Goal: Information Seeking & Learning: Learn about a topic

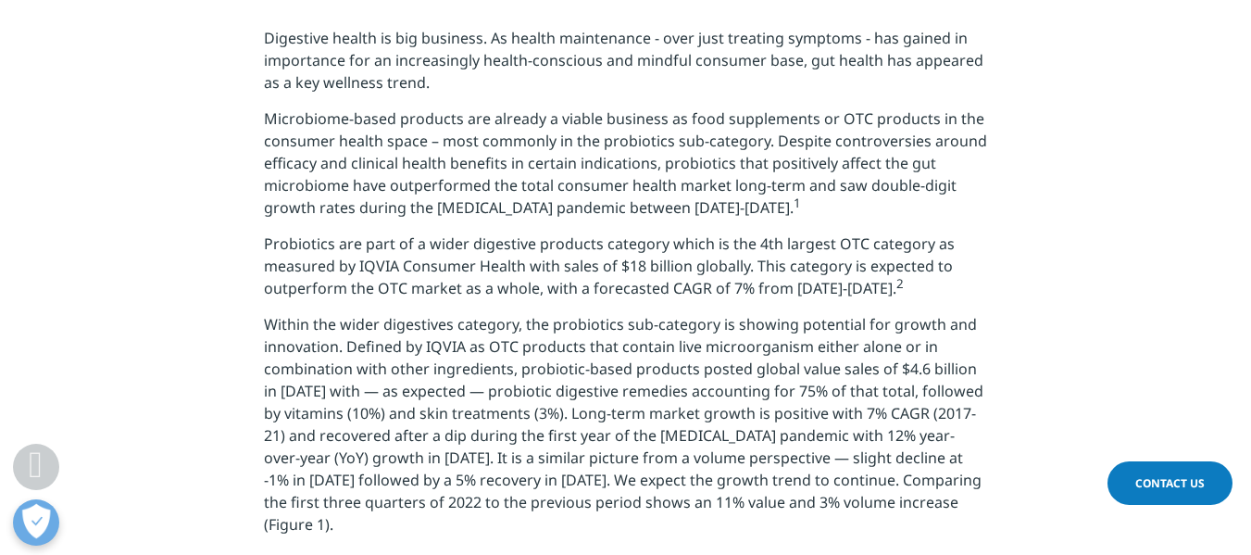
scroll to position [741, 0]
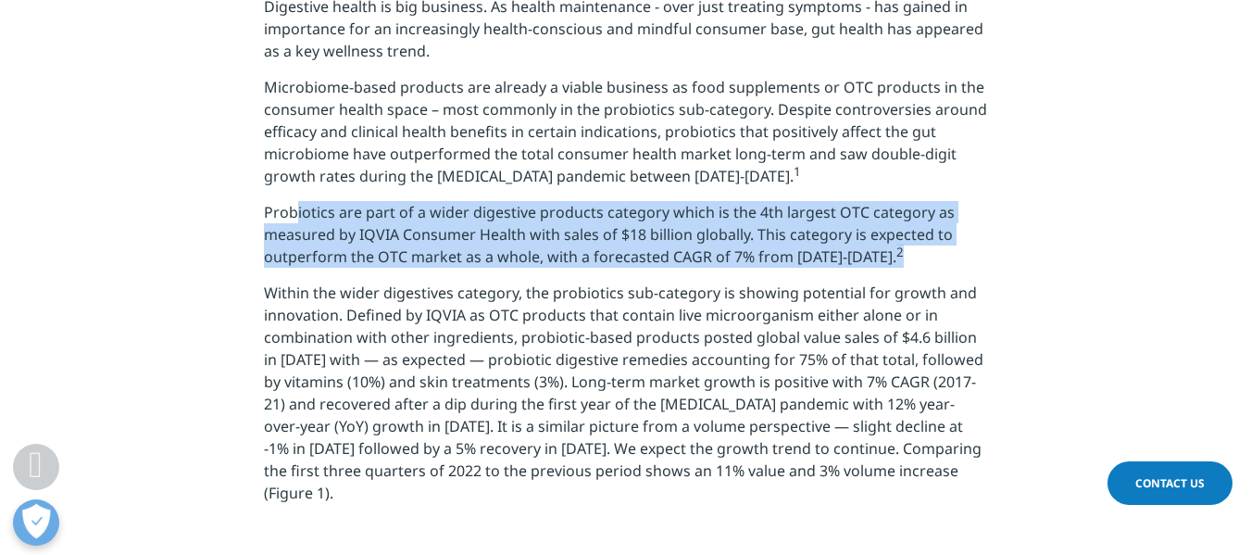
drag, startPoint x: 285, startPoint y: 211, endPoint x: 909, endPoint y: 267, distance: 625.9
click at [909, 267] on p "Probiotics are part of a wider digestive products category which is the 4th lar…" at bounding box center [625, 241] width 723 height 81
click at [906, 265] on p "Probiotics are part of a wider digestive products category which is the 4th lar…" at bounding box center [625, 241] width 723 height 81
drag, startPoint x: 270, startPoint y: 210, endPoint x: 896, endPoint y: 270, distance: 629.0
click at [896, 270] on p "Probiotics are part of a wider digestive products category which is the 4th lar…" at bounding box center [625, 241] width 723 height 81
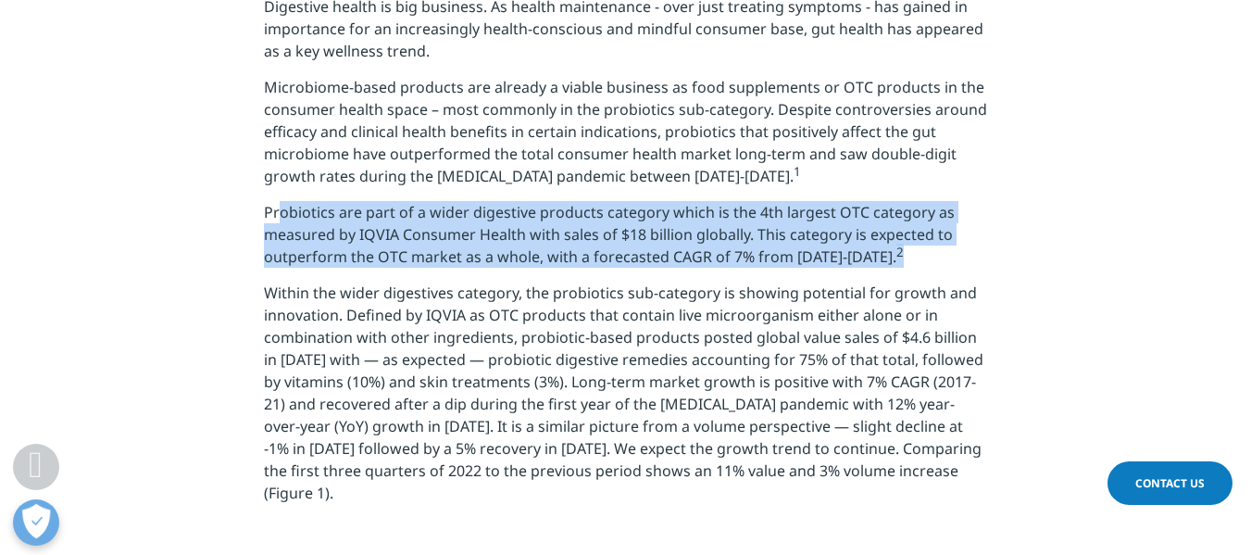
click at [896, 270] on p "Probiotics are part of a wider digestive products category which is the 4th lar…" at bounding box center [625, 241] width 723 height 81
drag, startPoint x: 411, startPoint y: 213, endPoint x: 1046, endPoint y: 258, distance: 636.1
click at [1046, 258] on section "Digestive health is big business. As health maintenance - over just treating sy…" at bounding box center [625, 256] width 1251 height 615
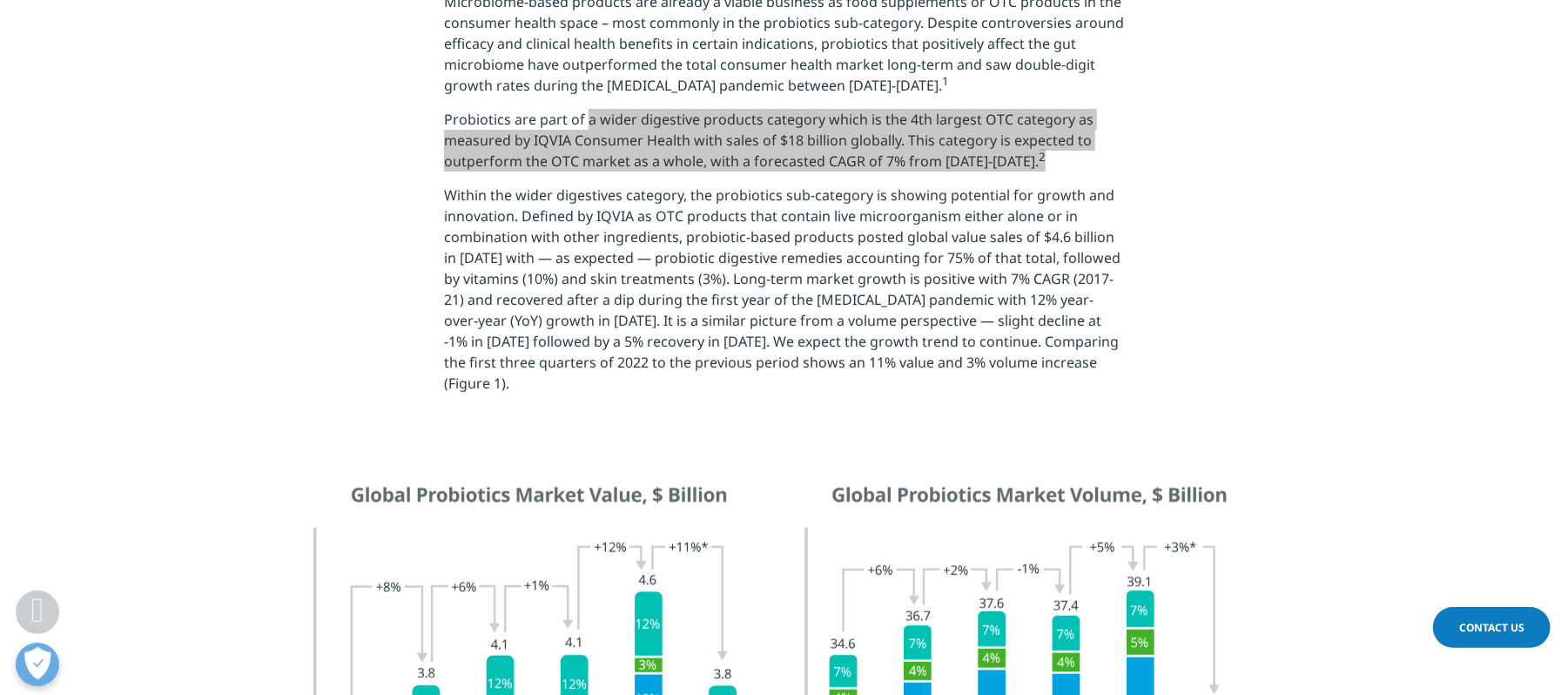
scroll to position [660, 0]
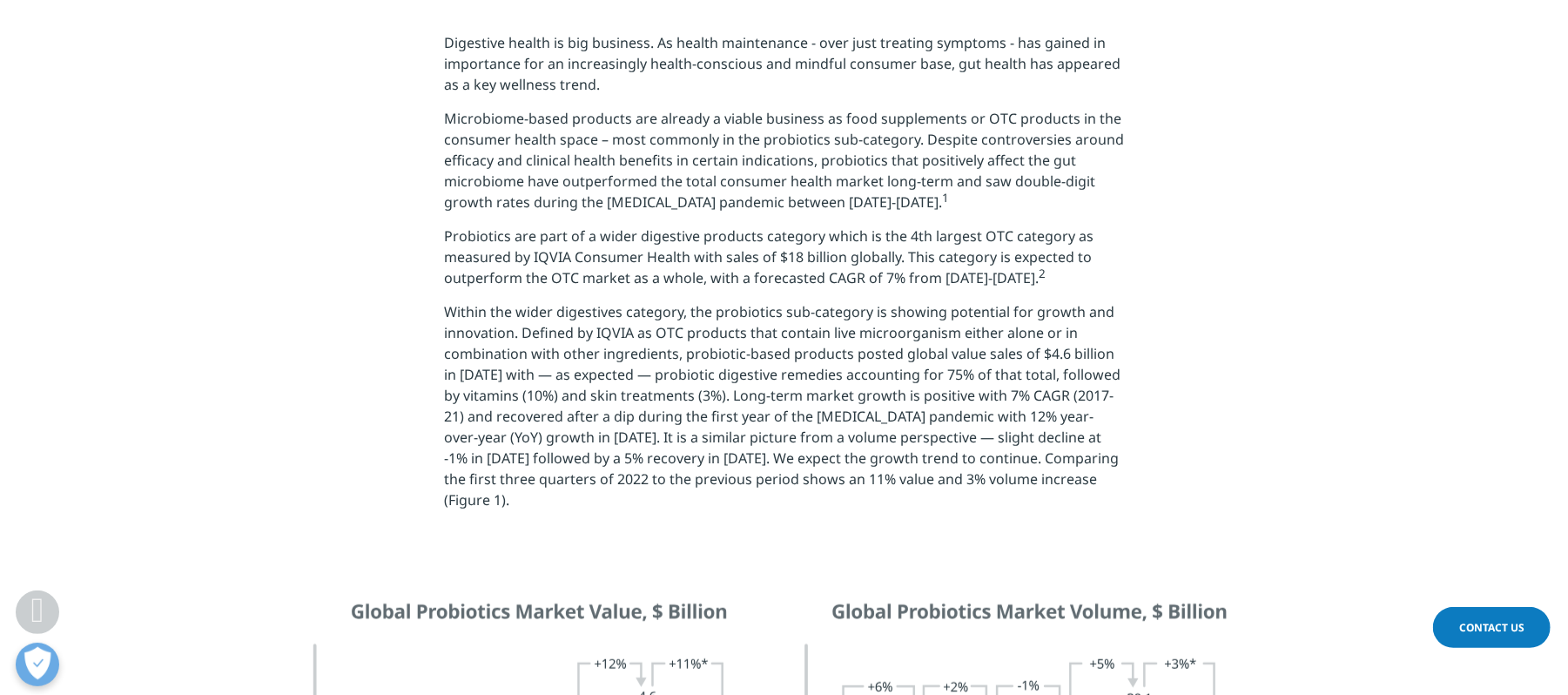
click at [440, 233] on section "Digestive health is big business. As health maintenance - over just treating sy…" at bounding box center [784, 277] width 1568 height 578
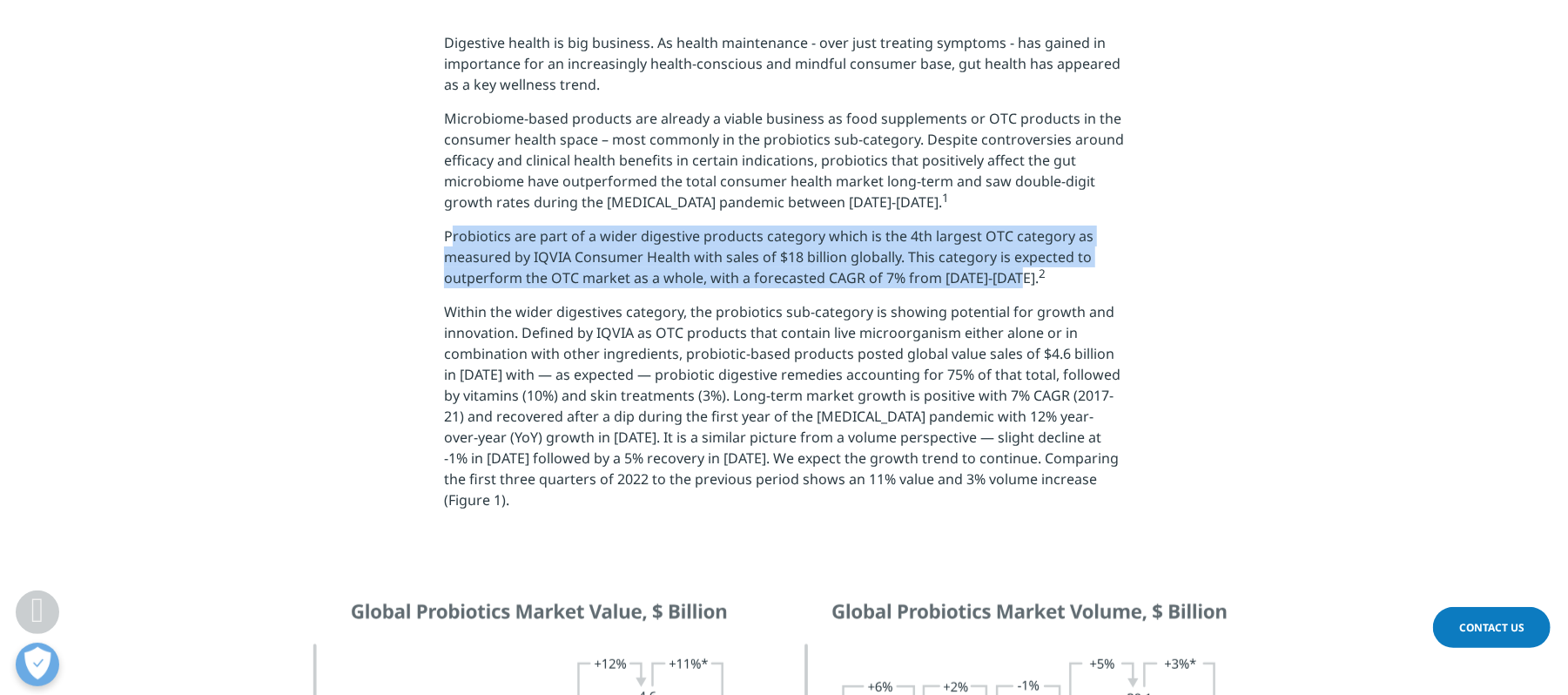
drag, startPoint x: 439, startPoint y: 237, endPoint x: 1011, endPoint y: 287, distance: 574.2
click at [1011, 287] on section "Digestive health is big business. As health maintenance - over just treating sy…" at bounding box center [784, 277] width 1568 height 578
copy p "Probiotics are part of a wider digestive products category which is the 4th lar…"
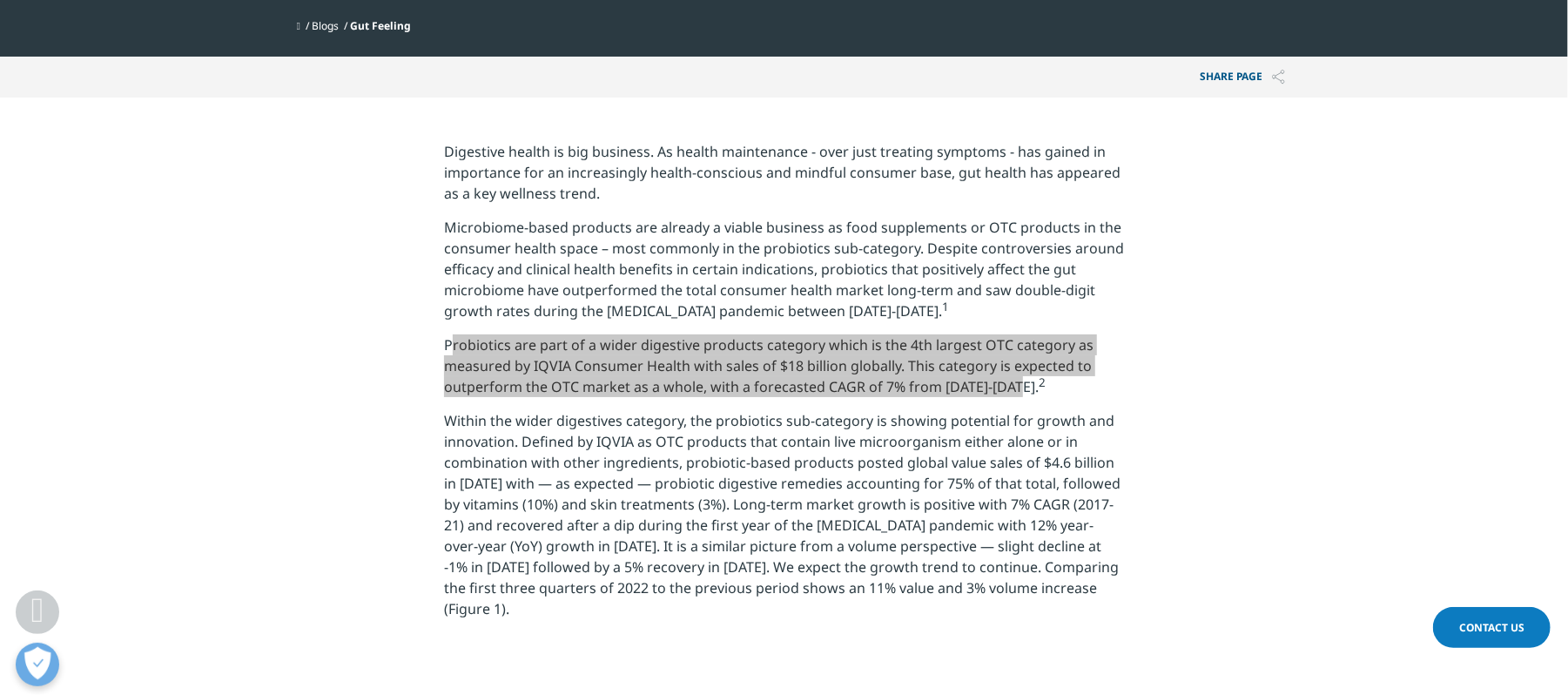
scroll to position [429, 0]
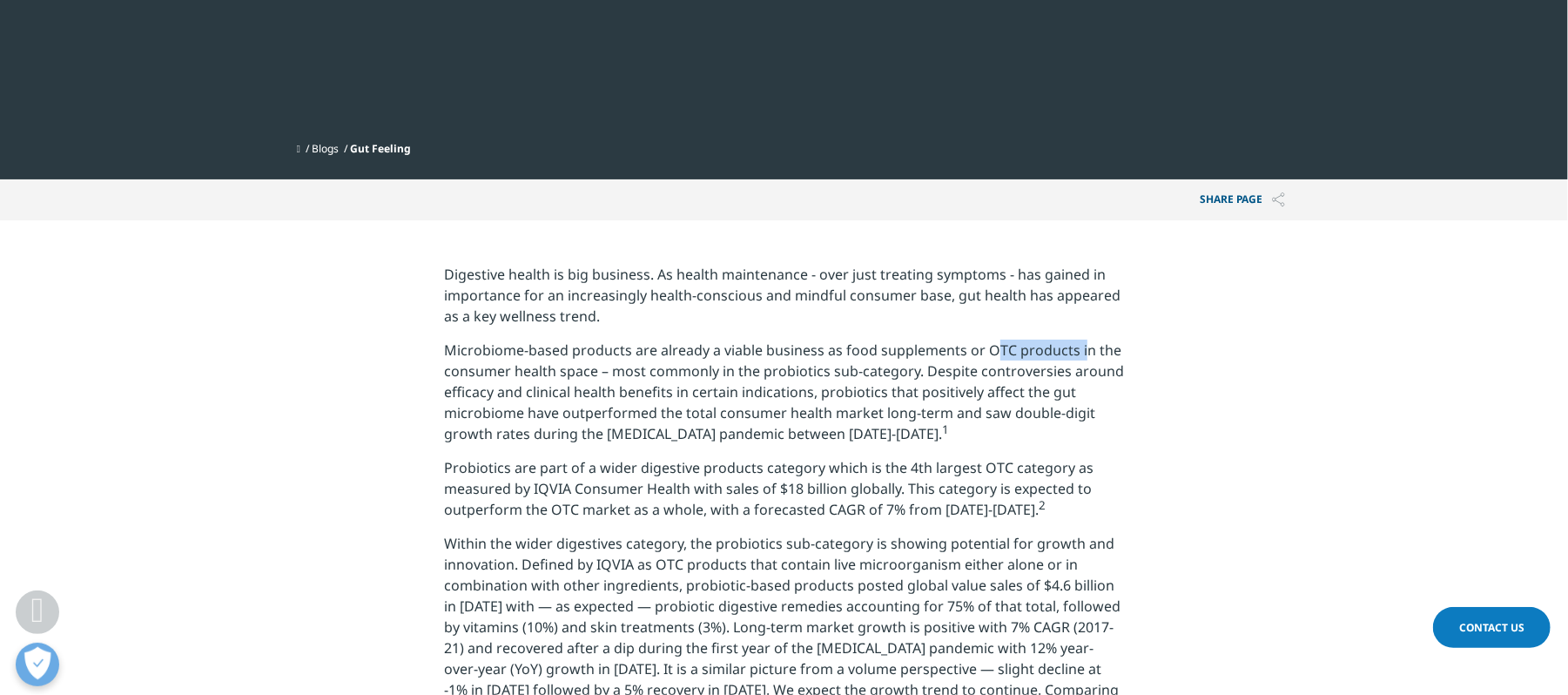
drag, startPoint x: 980, startPoint y: 350, endPoint x: 1074, endPoint y: 347, distance: 94.0
click at [1074, 347] on p "Microbiome-based products are already a viable business as food supplements or …" at bounding box center [783, 398] width 680 height 118
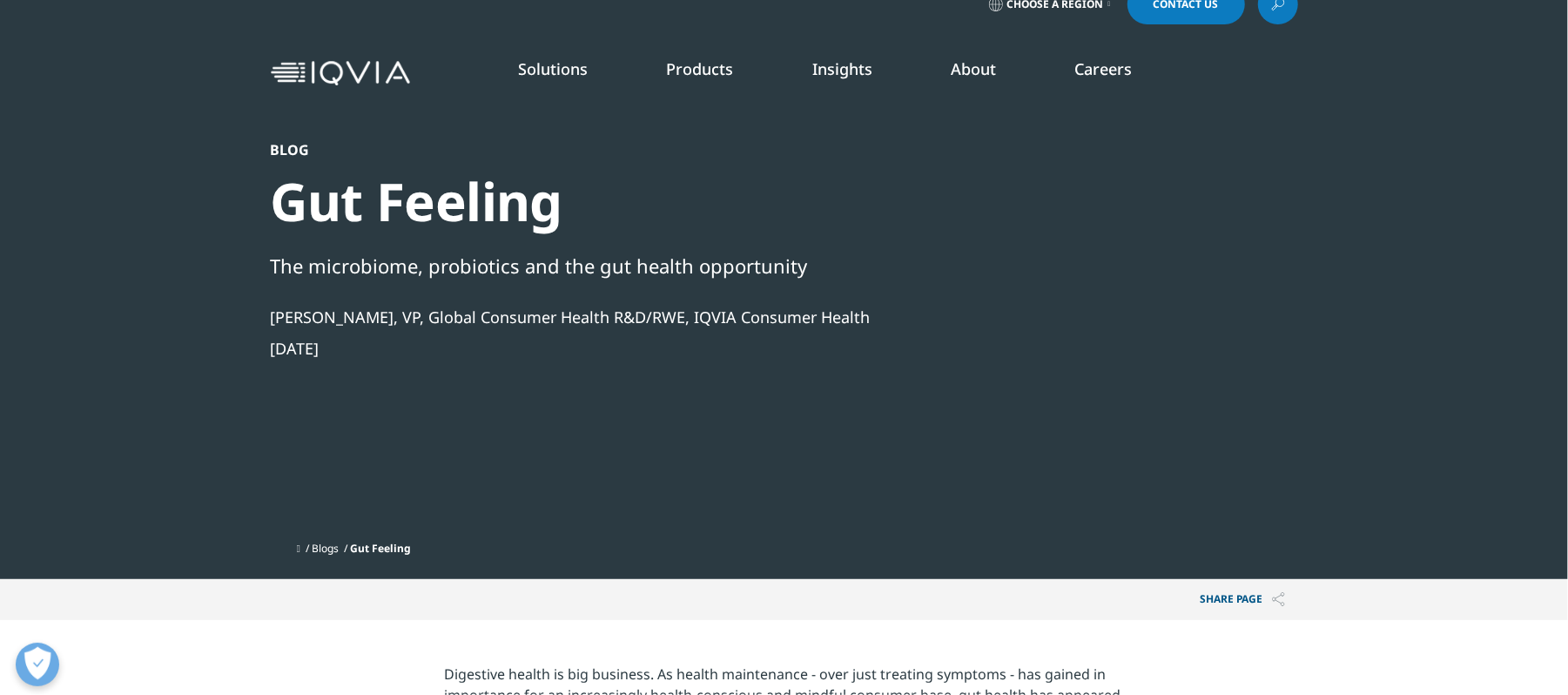
scroll to position [0, 0]
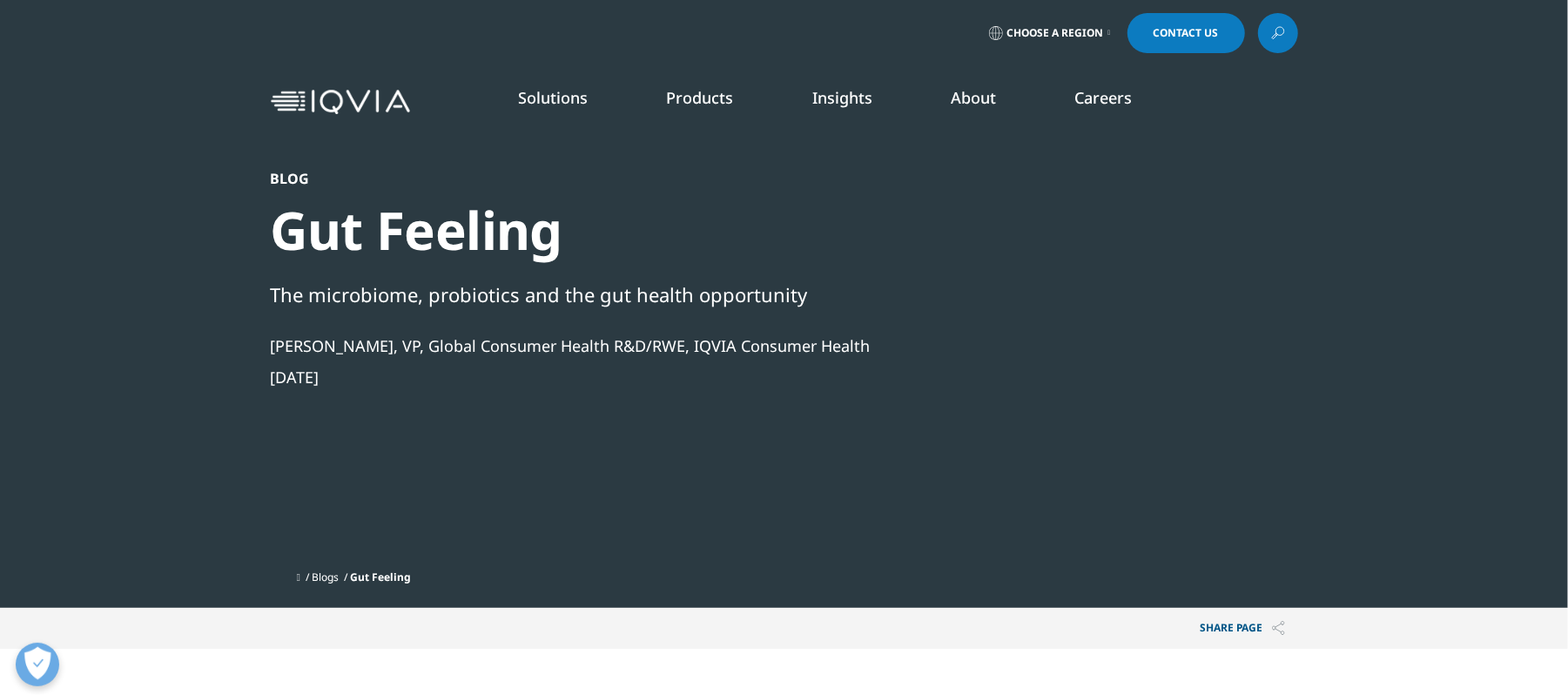
click at [486, 290] on div "The microbiome, probiotics and the gut health opportunity" at bounding box center [737, 293] width 933 height 29
copy div "probiotics"
click at [1176, 22] on link at bounding box center [1278, 33] width 40 height 40
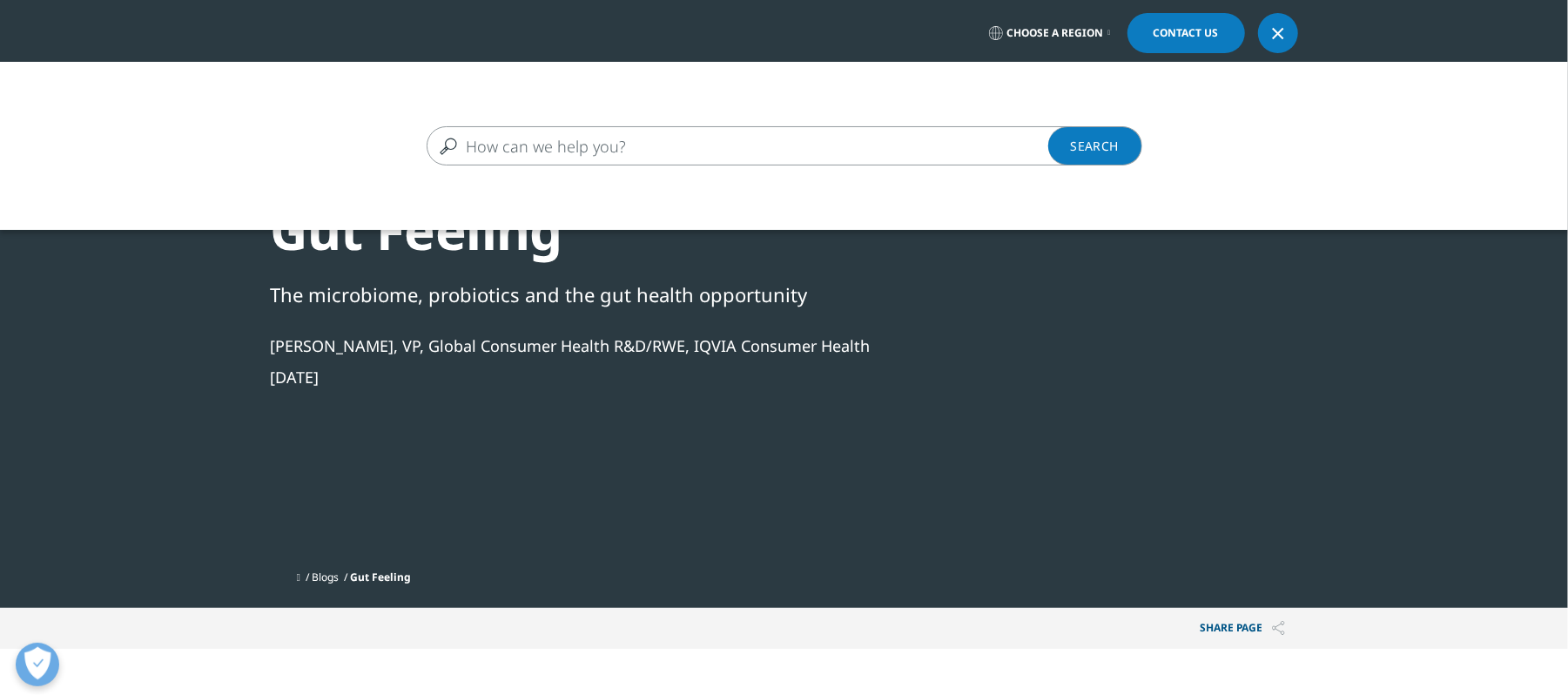
click at [599, 144] on input "Search" at bounding box center [760, 146] width 666 height 39
paste input "probiotics"
type input "probiotics"
click at [1076, 150] on link "Search Loading" at bounding box center [1095, 146] width 94 height 39
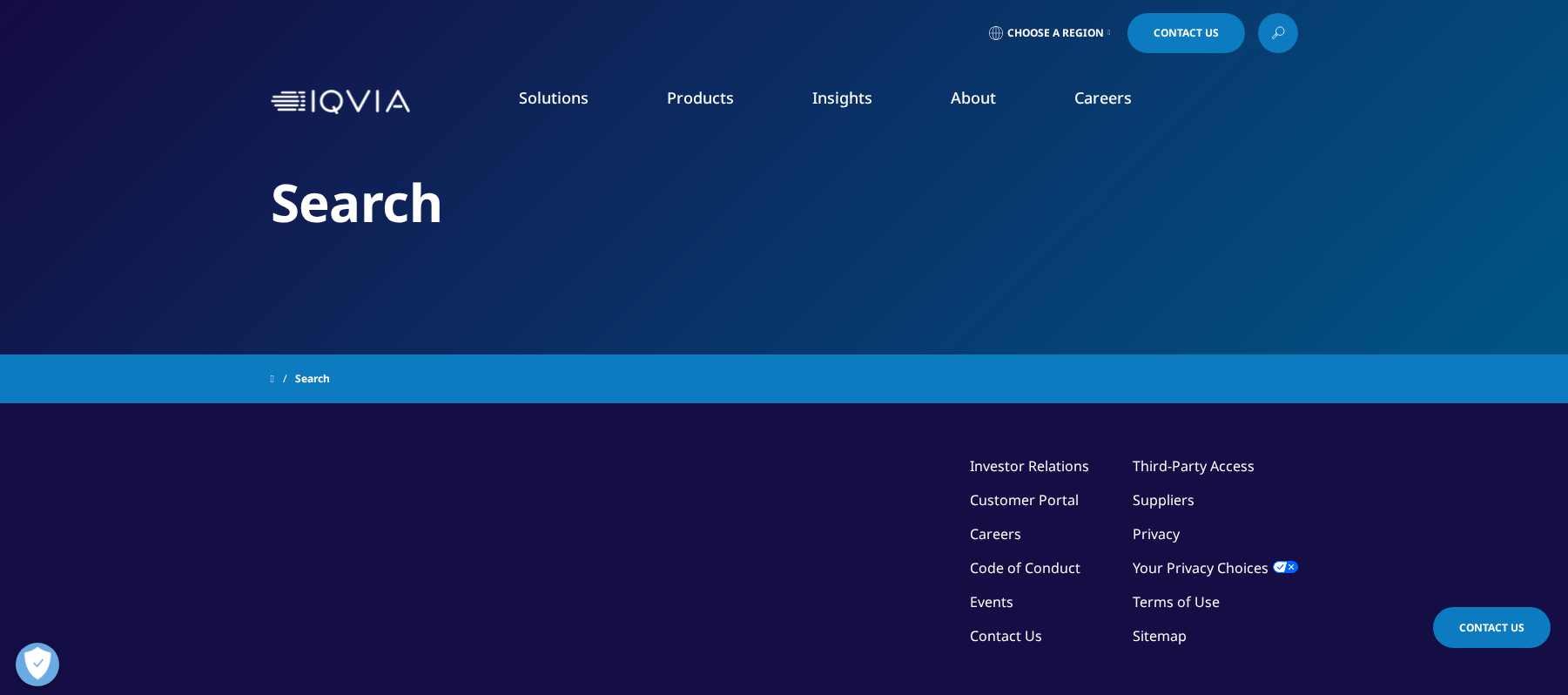
type input "probiotics"
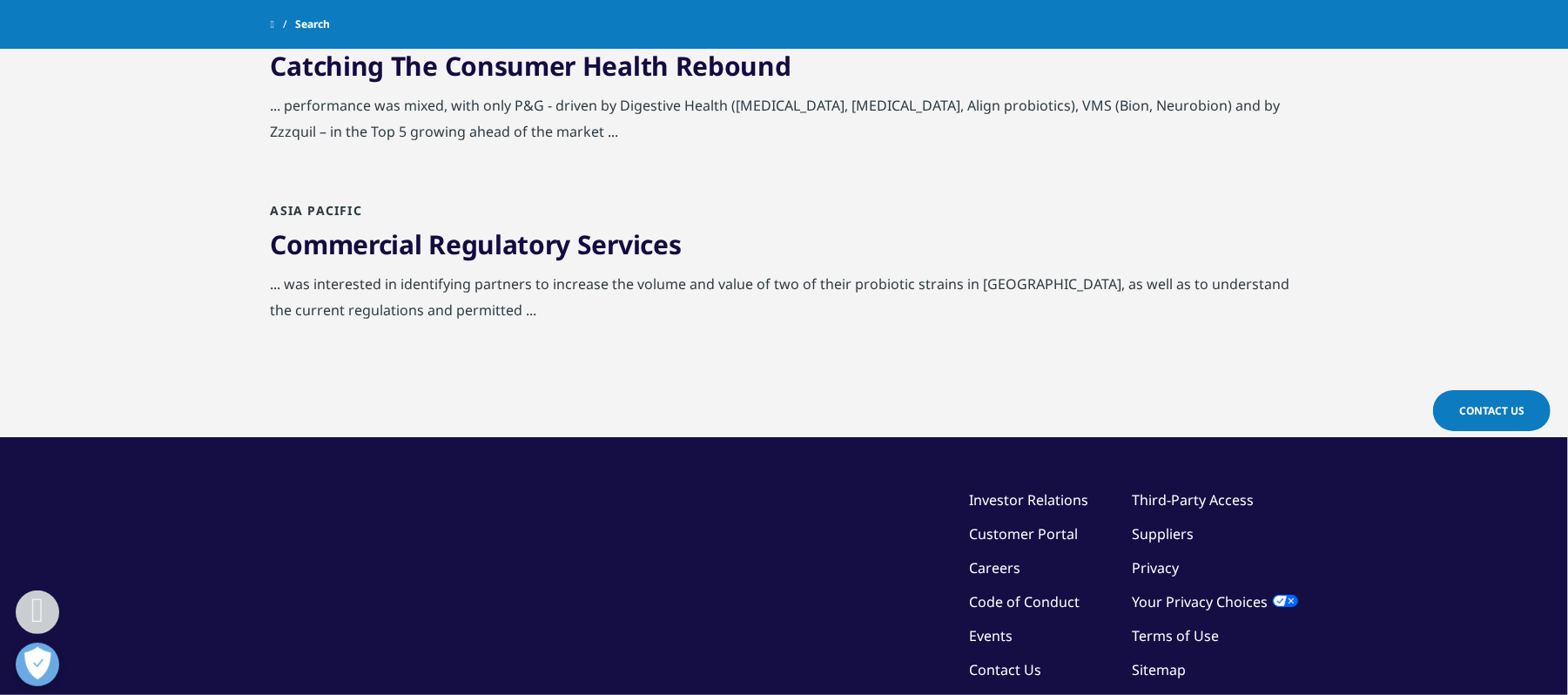
scroll to position [1394, 0]
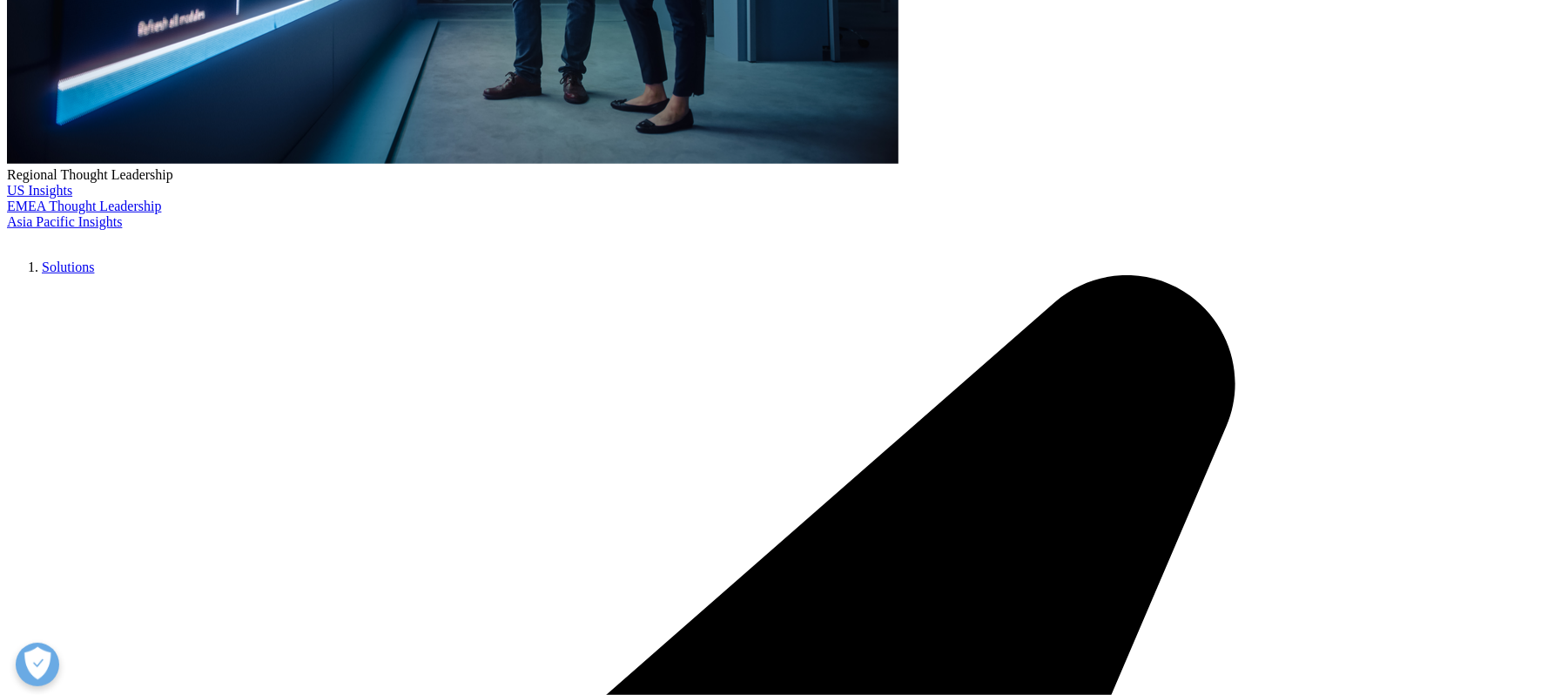
scroll to position [580, 0]
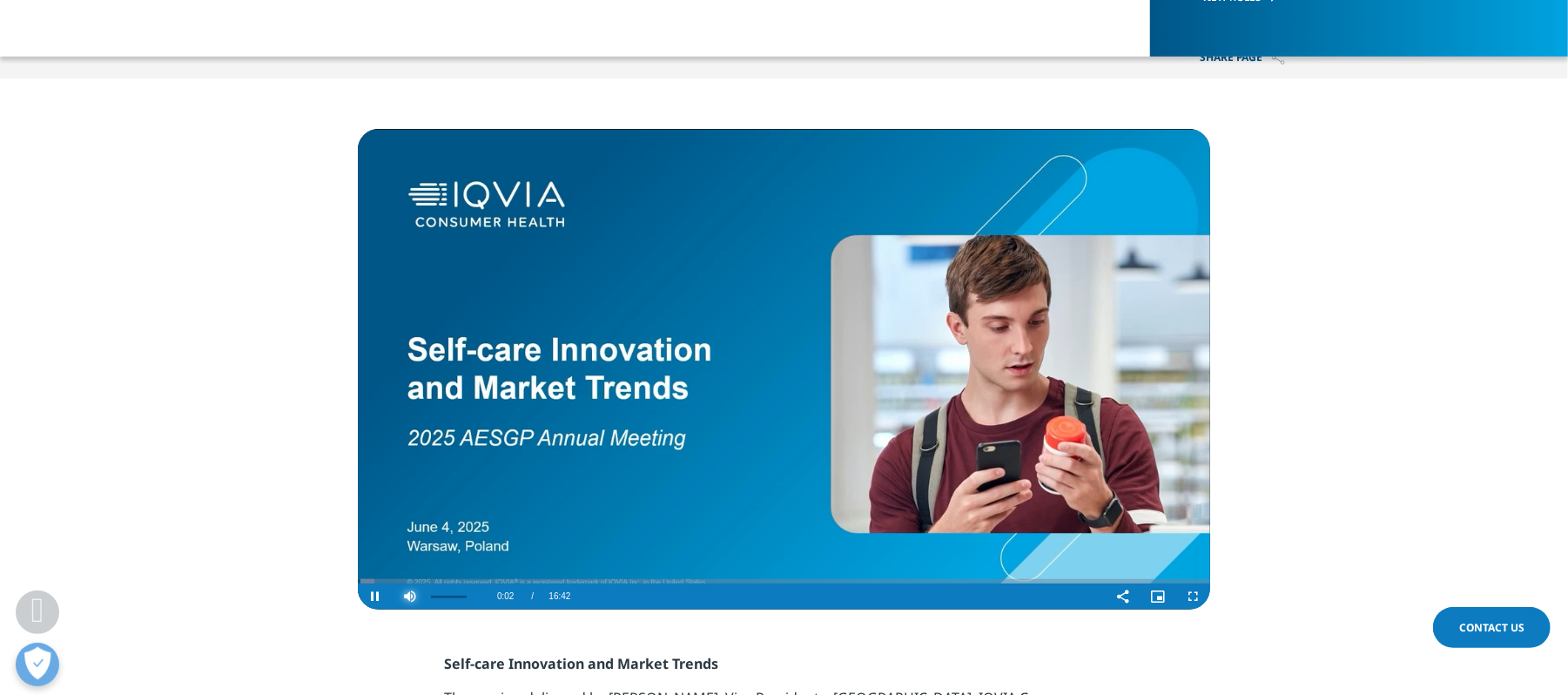
click at [412, 597] on span "Video Player" at bounding box center [410, 597] width 35 height 0
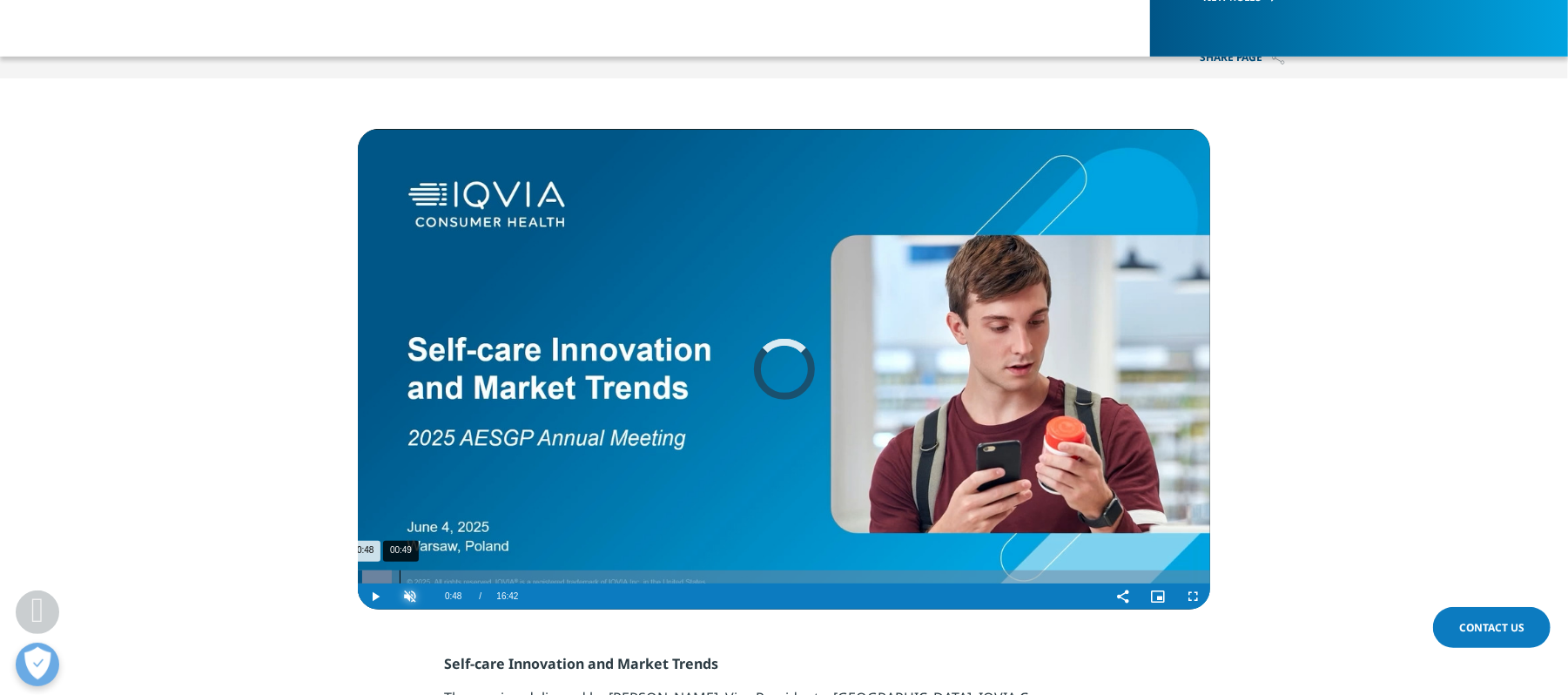
click at [400, 579] on div "00:49" at bounding box center [400, 577] width 1 height 13
click at [427, 574] on div "Loaded : 0.00% 01:19 01:21" at bounding box center [784, 577] width 853 height 13
click at [474, 574] on div "02:16" at bounding box center [474, 577] width 1 height 13
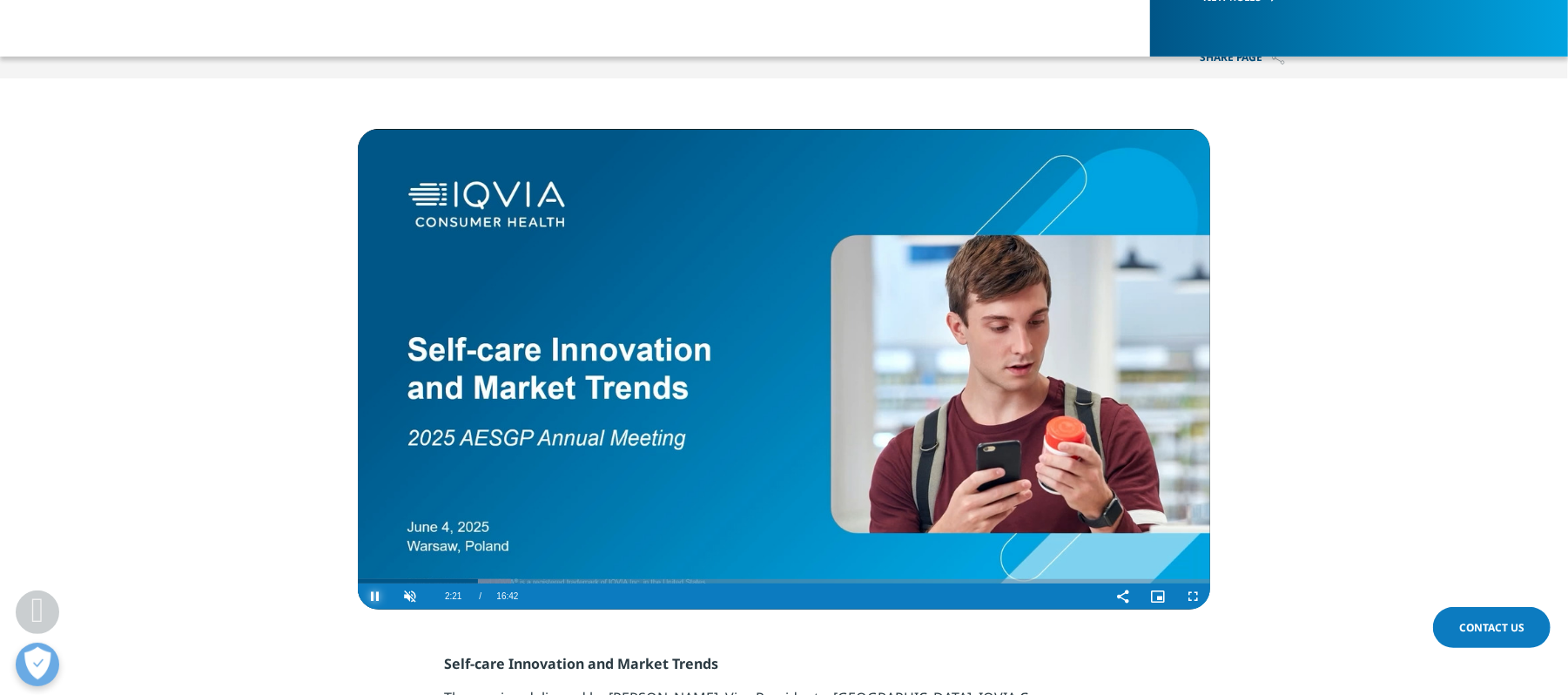
click at [380, 597] on span "Video Player" at bounding box center [375, 597] width 35 height 0
click at [372, 597] on span "Video Player" at bounding box center [375, 597] width 35 height 0
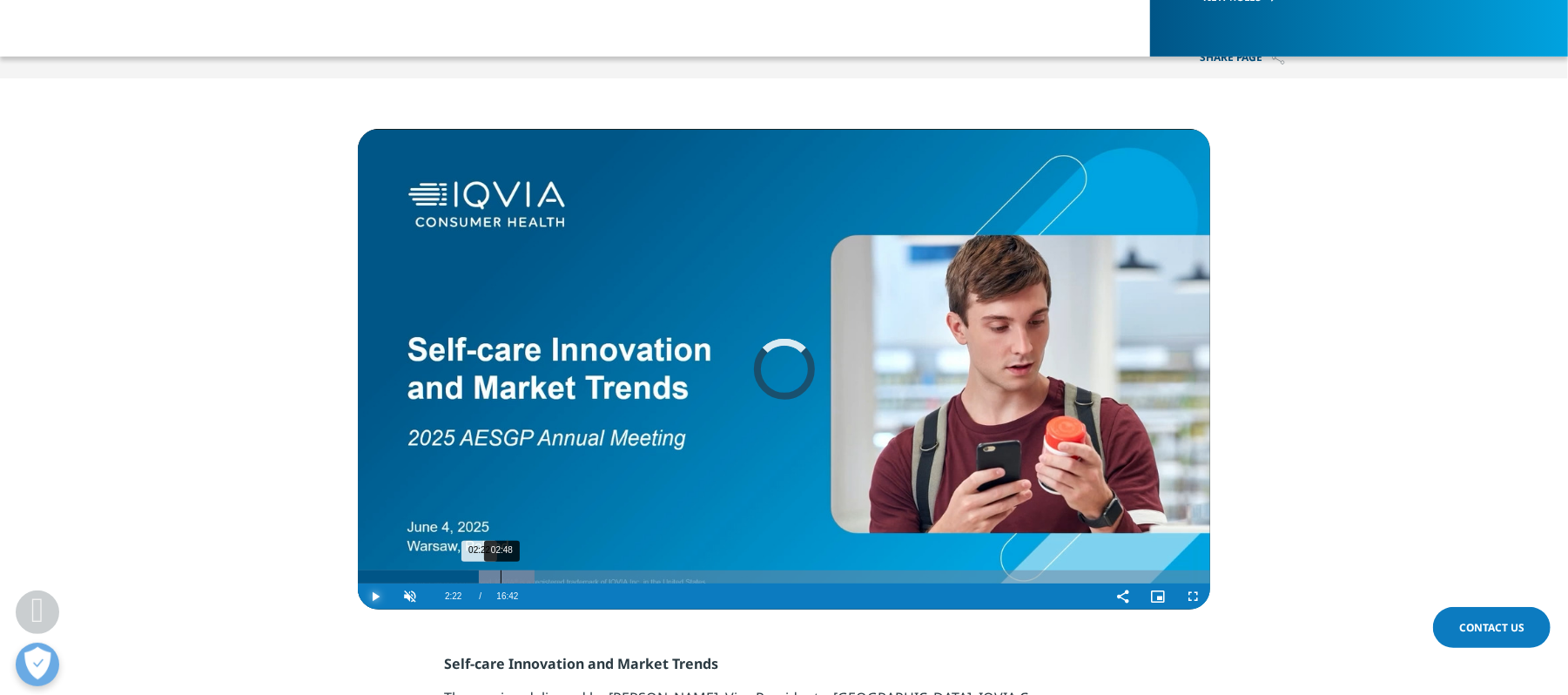
click at [501, 574] on div "02:48" at bounding box center [501, 577] width 1 height 13
click at [522, 573] on div "03:12" at bounding box center [522, 577] width 1 height 13
click at [555, 575] on div "03:51" at bounding box center [555, 577] width 1 height 13
click at [589, 575] on div "04:32" at bounding box center [589, 577] width 1 height 13
click at [618, 574] on div "05:05" at bounding box center [618, 577] width 1 height 13
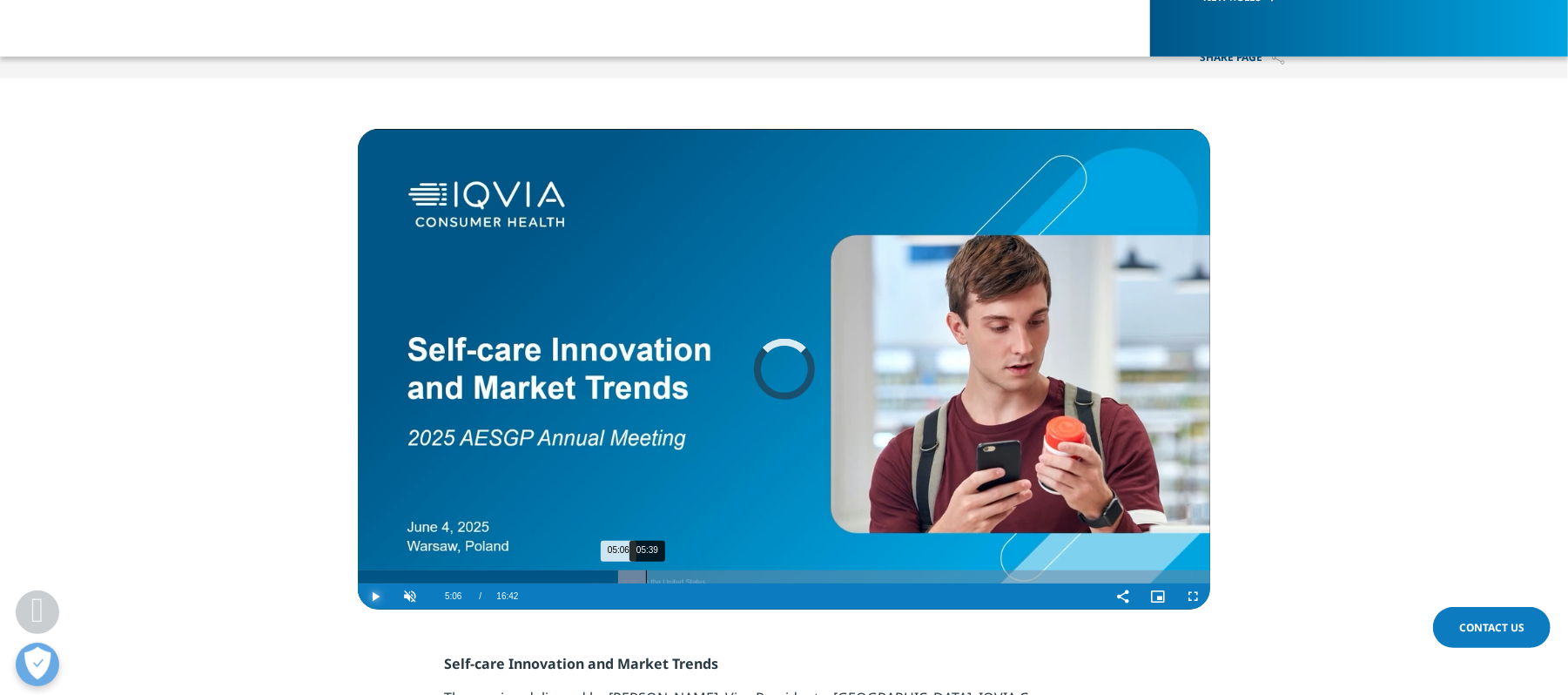
click at [646, 575] on div "05:39" at bounding box center [646, 577] width 1 height 13
click at [707, 582] on div "06:49" at bounding box center [706, 577] width 1 height 13
click at [727, 578] on div "07:14" at bounding box center [727, 577] width 1 height 13
click at [757, 576] on div "07:49" at bounding box center [757, 577] width 1 height 13
click at [769, 575] on div "08:03" at bounding box center [769, 577] width 1 height 13
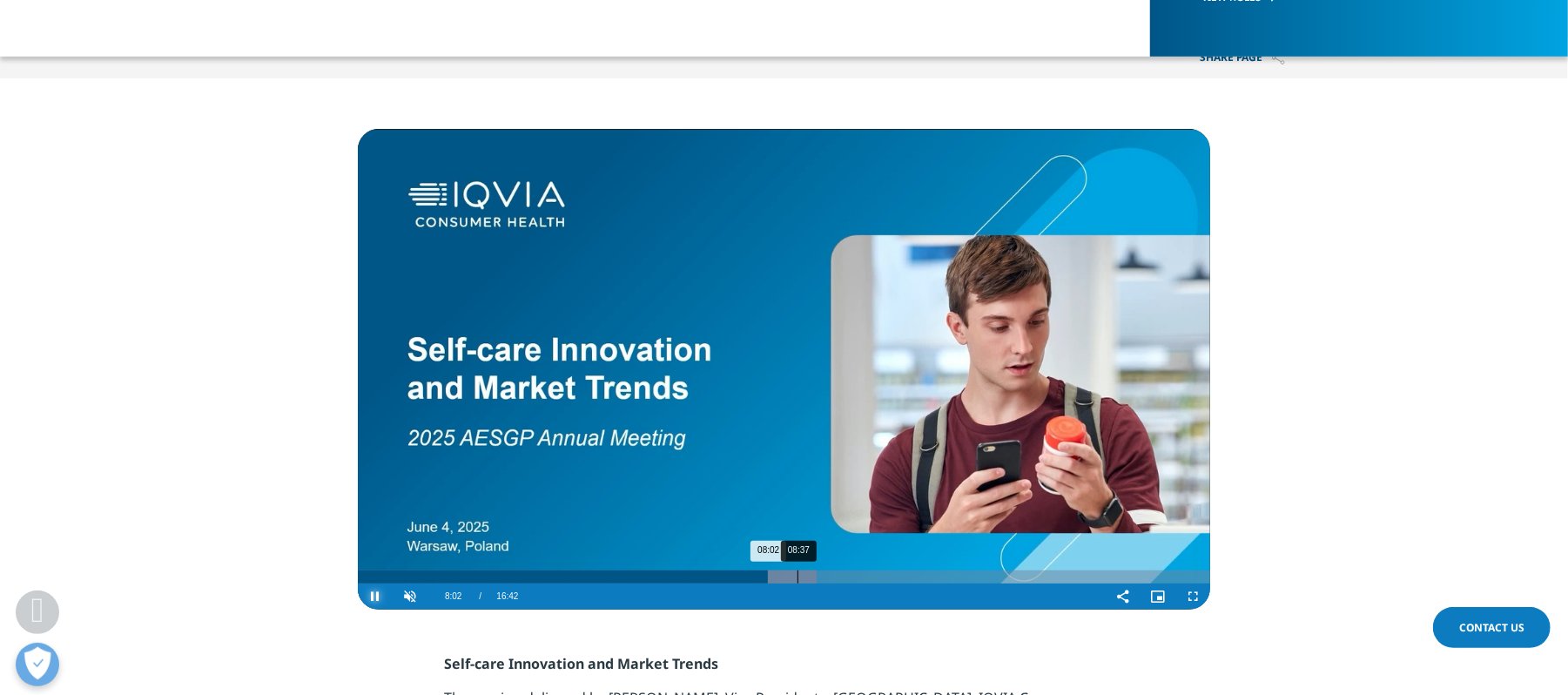
click at [797, 575] on div "08:37" at bounding box center [797, 577] width 1 height 13
click at [826, 575] on div "09:11" at bounding box center [826, 577] width 1 height 13
click at [891, 573] on div "10:26" at bounding box center [891, 577] width 1 height 13
click at [938, 573] on div "11:22" at bounding box center [938, 577] width 1 height 13
click at [974, 573] on div "Loaded : 69.23% 12:03 11:23" at bounding box center [784, 577] width 853 height 13
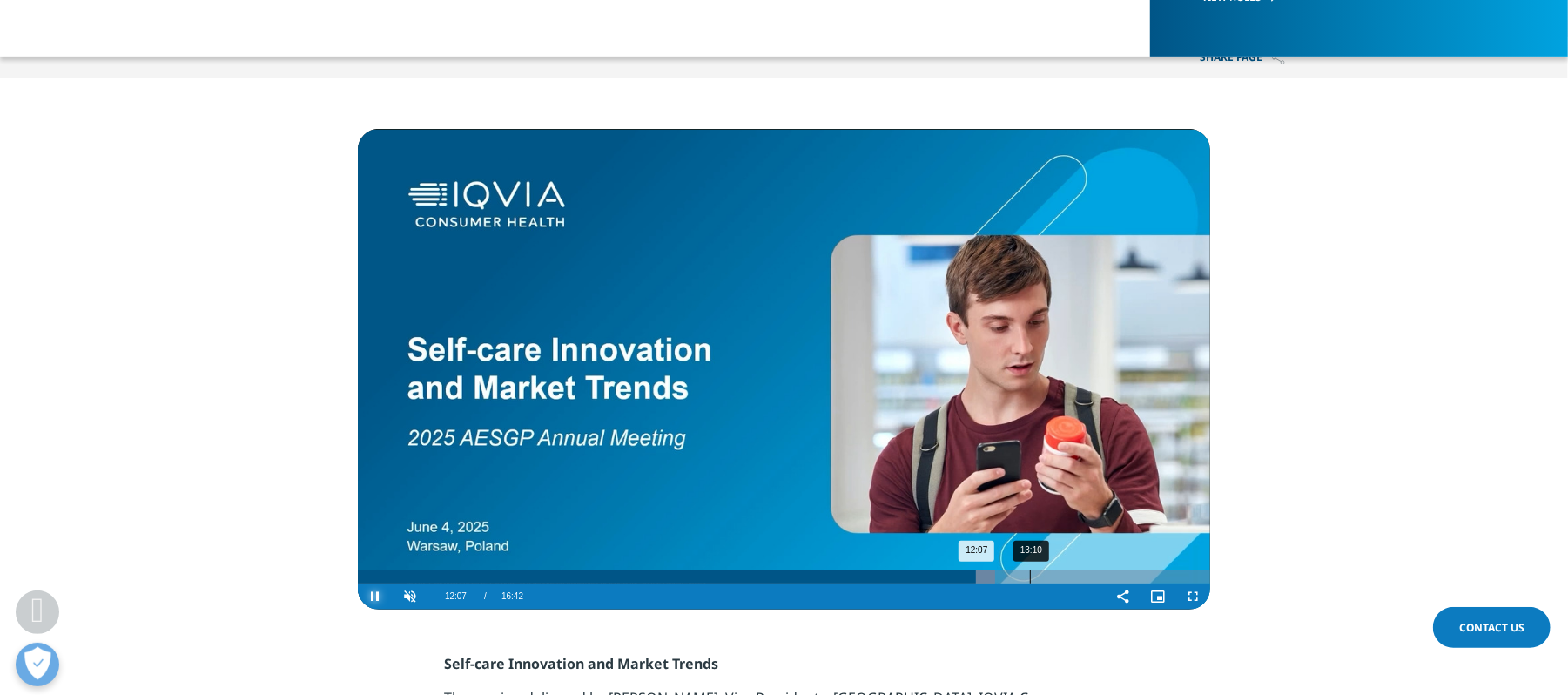
click at [1031, 573] on div "13:10" at bounding box center [1030, 577] width 1 height 13
click at [1097, 572] on div "14:29" at bounding box center [1097, 577] width 1 height 13
click at [1164, 580] on div "15:48" at bounding box center [1164, 577] width 1 height 13
click at [381, 580] on div "Loaded : 94.72% 00:25 15:49" at bounding box center [784, 577] width 853 height 13
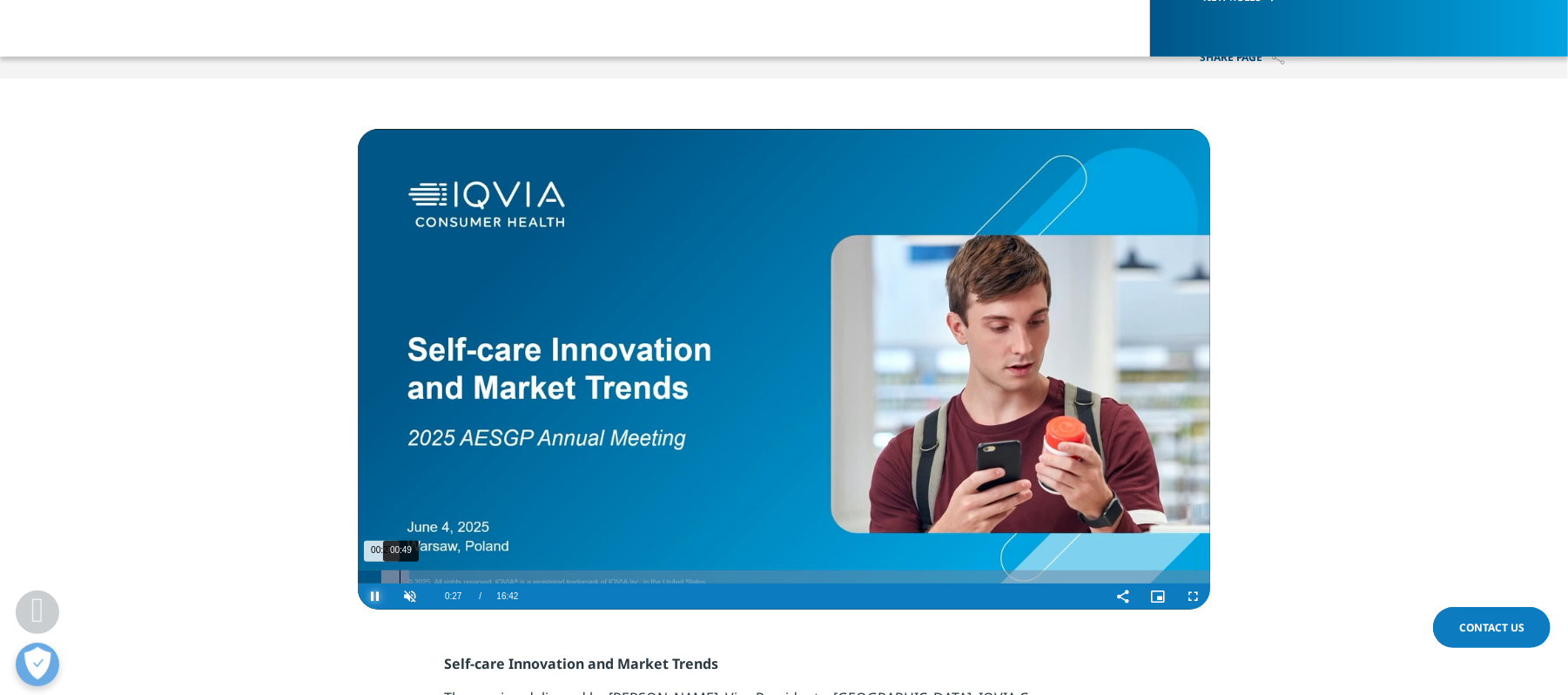
click at [400, 578] on div "00:49" at bounding box center [400, 577] width 1 height 13
click at [426, 579] on div "Progress Bar" at bounding box center [404, 577] width 57 height 13
click at [459, 579] on div "01:58" at bounding box center [459, 577] width 1 height 13
click at [492, 578] on div "02:37" at bounding box center [492, 577] width 1 height 13
click at [484, 578] on div "02:28" at bounding box center [484, 577] width 1 height 13
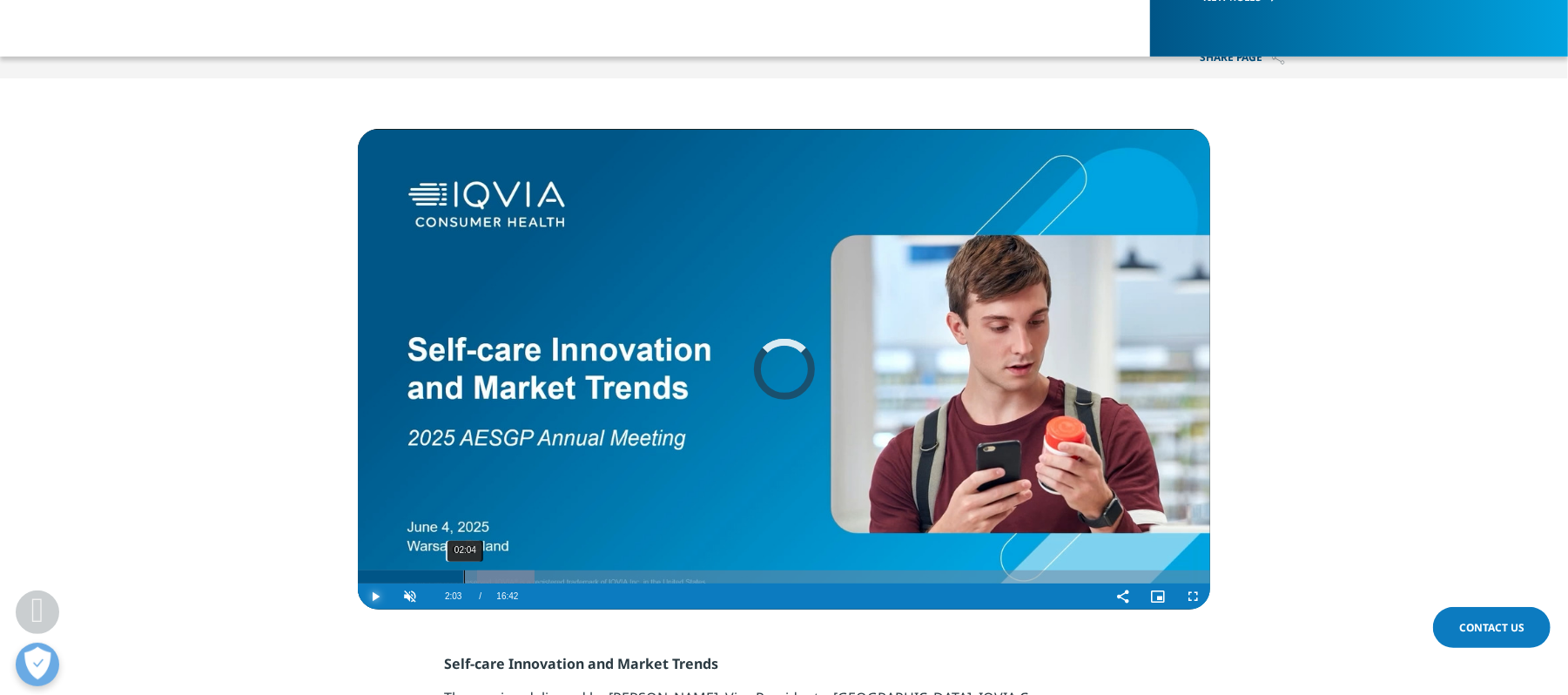
click at [464, 576] on div "02:04" at bounding box center [464, 577] width 1 height 13
click at [412, 575] on div "01:03" at bounding box center [412, 577] width 1 height 13
click at [592, 572] on div "04:35" at bounding box center [592, 577] width 1 height 13
click at [621, 572] on div "05:10" at bounding box center [621, 577] width 1 height 13
click at [683, 572] on div "Loaded : 37.58% 06:21 05:11" at bounding box center [784, 577] width 853 height 13
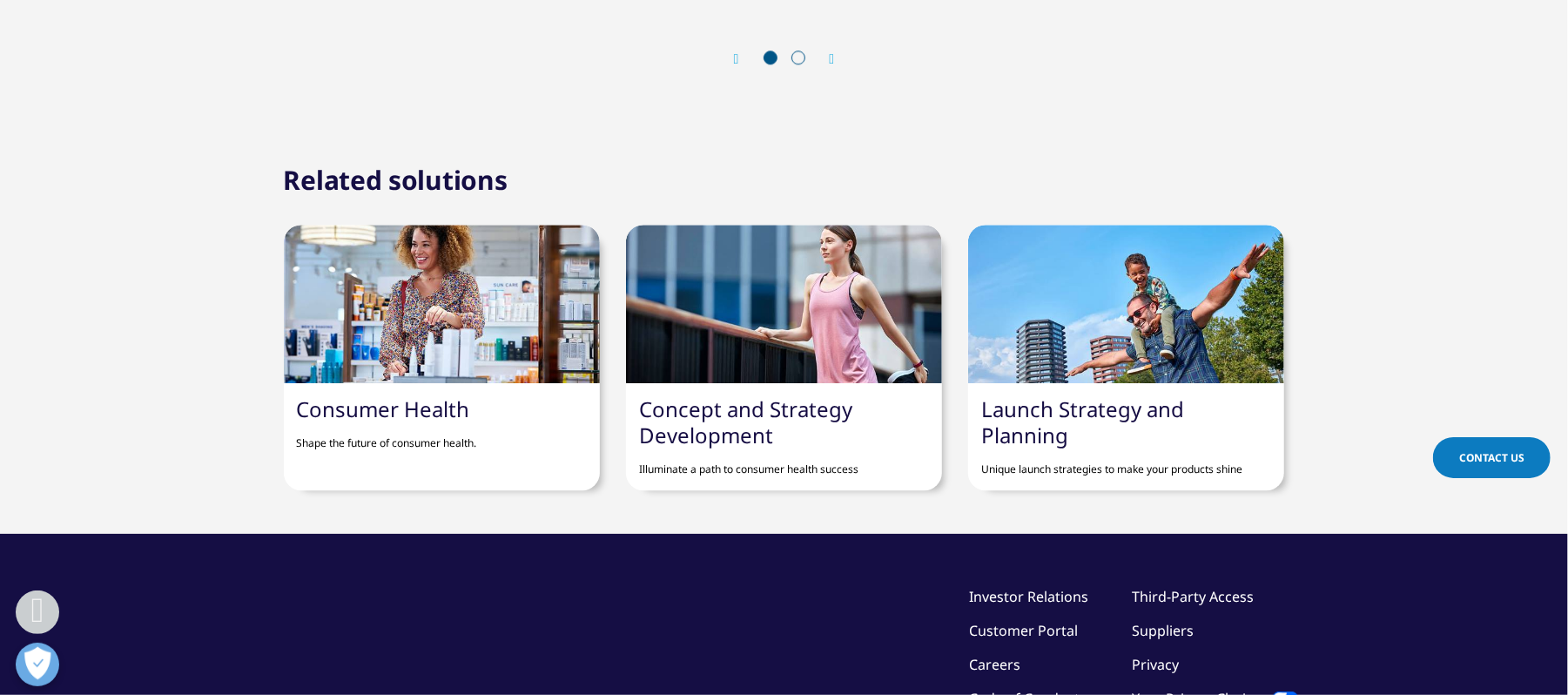
scroll to position [3484, 0]
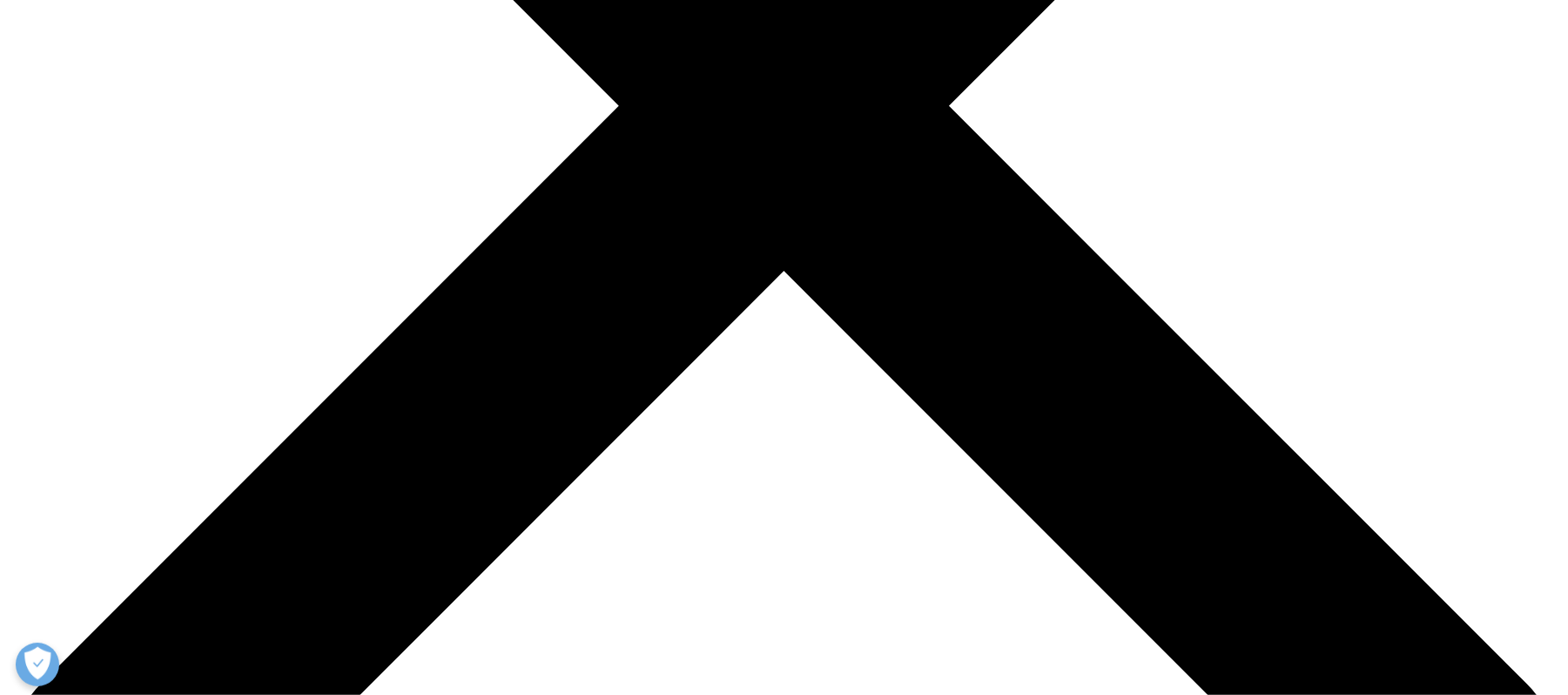
scroll to position [813, 0]
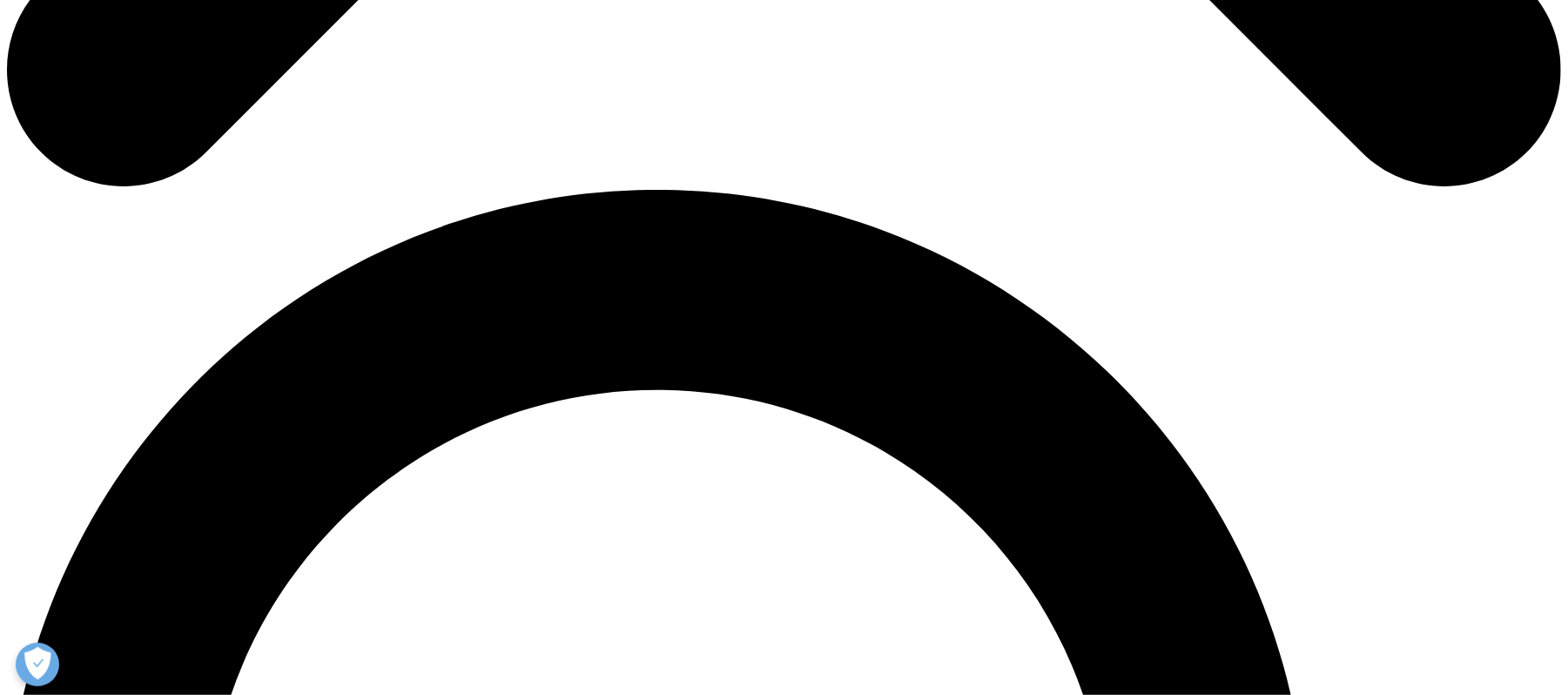
scroll to position [1509, 0]
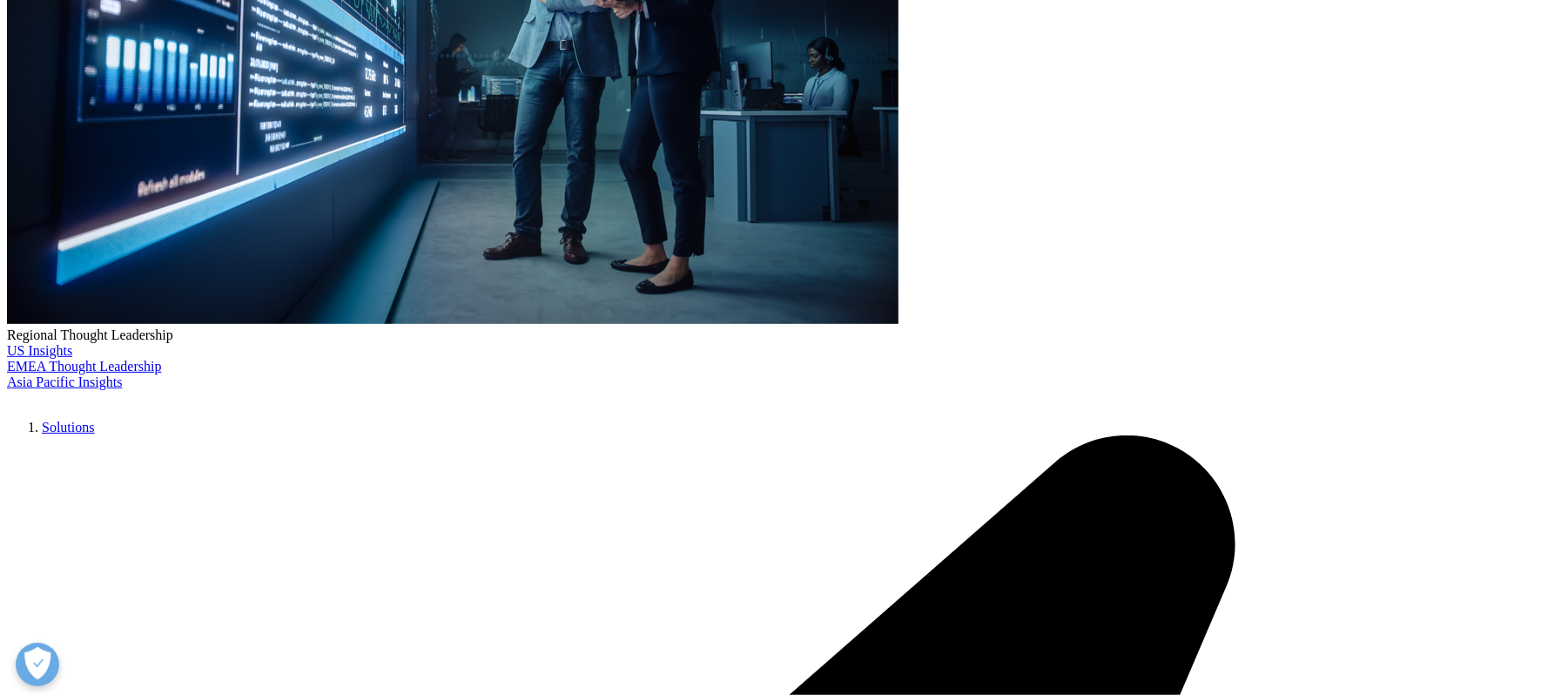
scroll to position [566, 0]
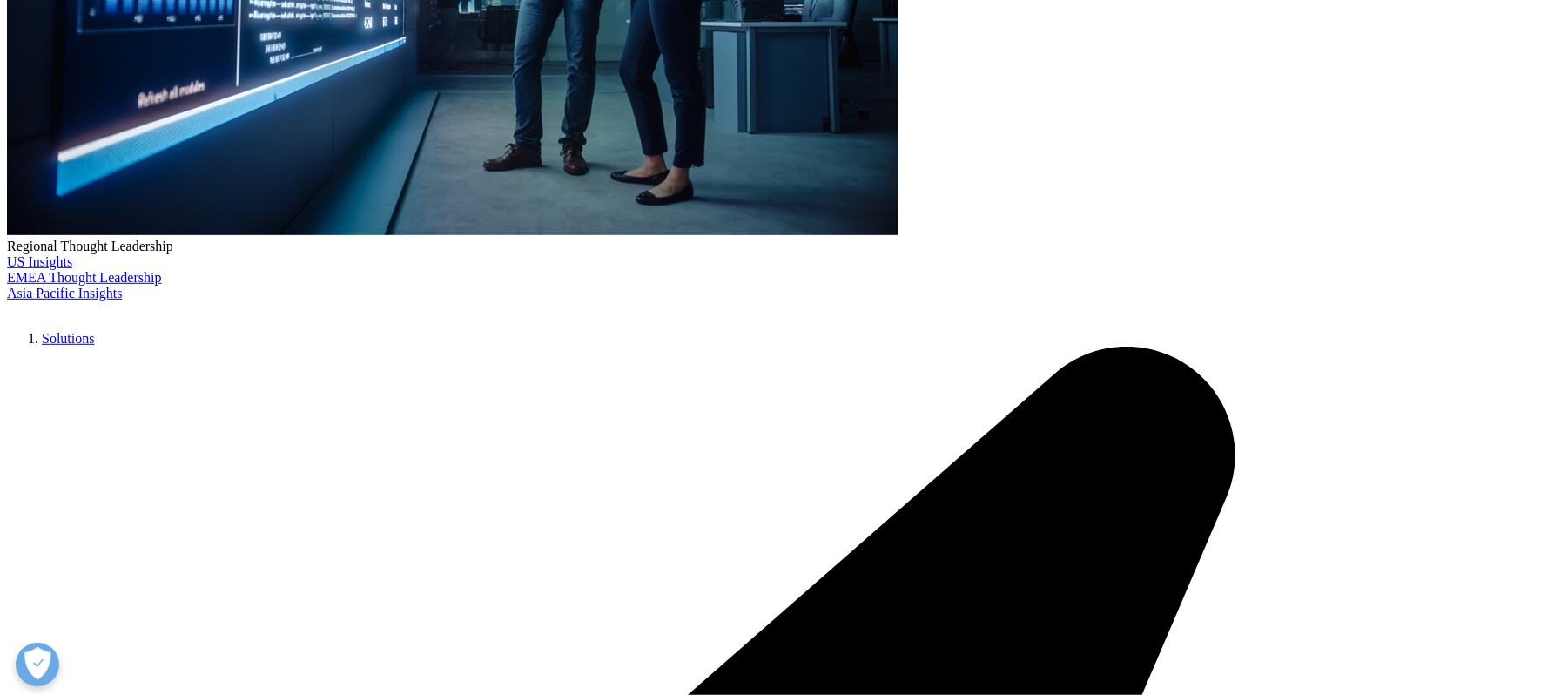
drag, startPoint x: 537, startPoint y: 453, endPoint x: 763, endPoint y: 521, distance: 236.0
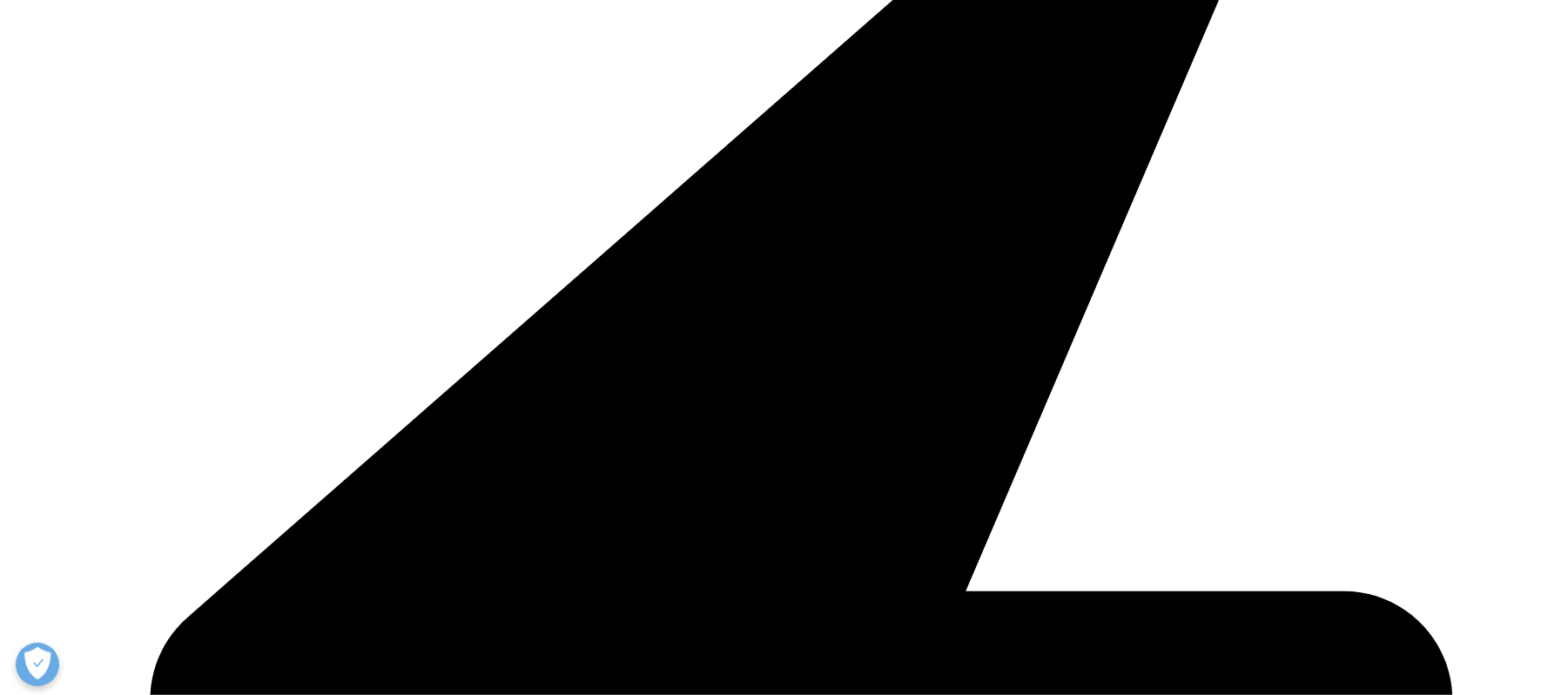
scroll to position [2890, 0]
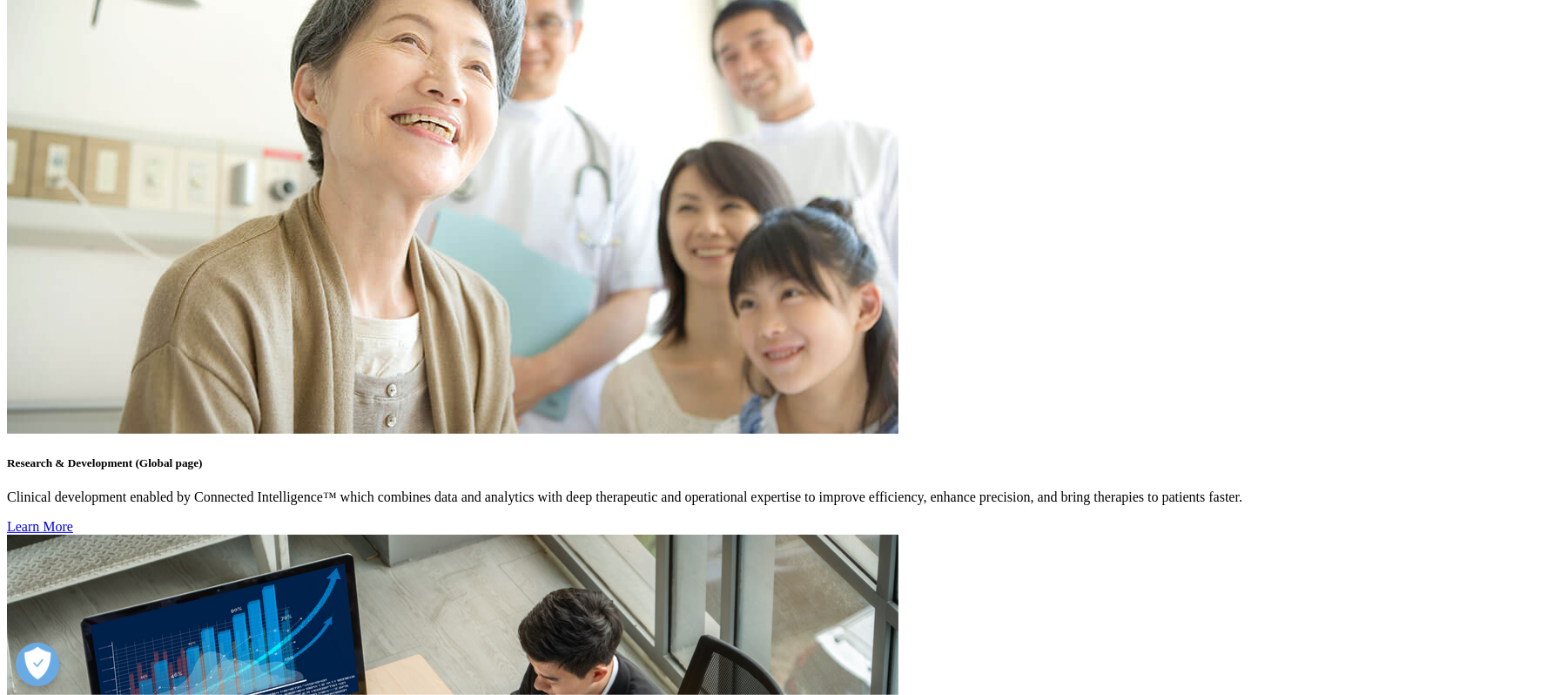
scroll to position [5343, 0]
